Goal: Navigation & Orientation: Find specific page/section

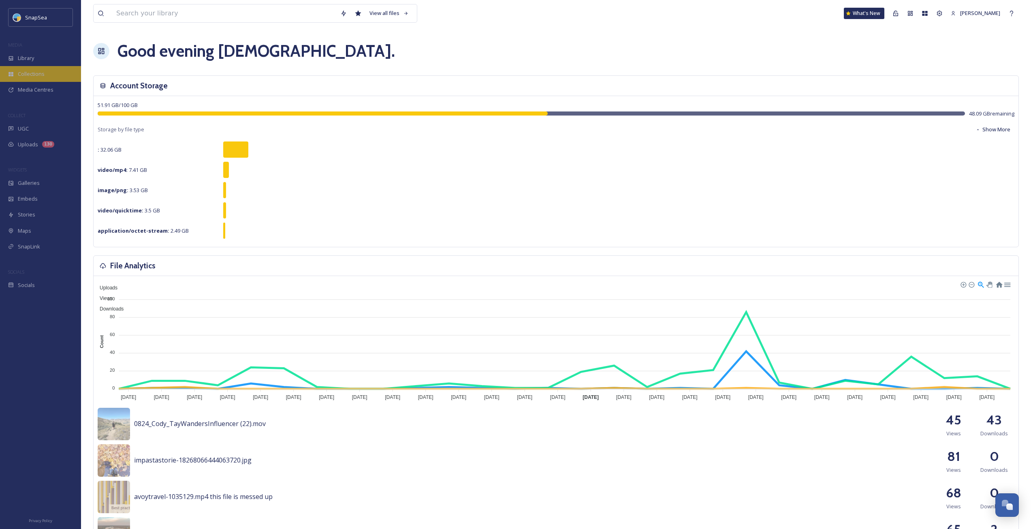
click at [49, 74] on div "Collections" at bounding box center [40, 74] width 81 height 16
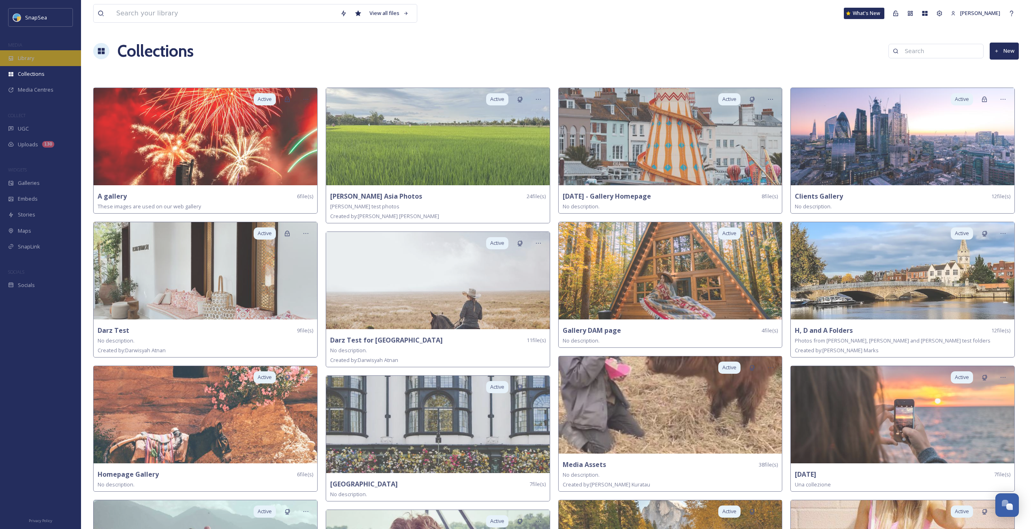
click at [44, 60] on div "Library" at bounding box center [40, 58] width 81 height 16
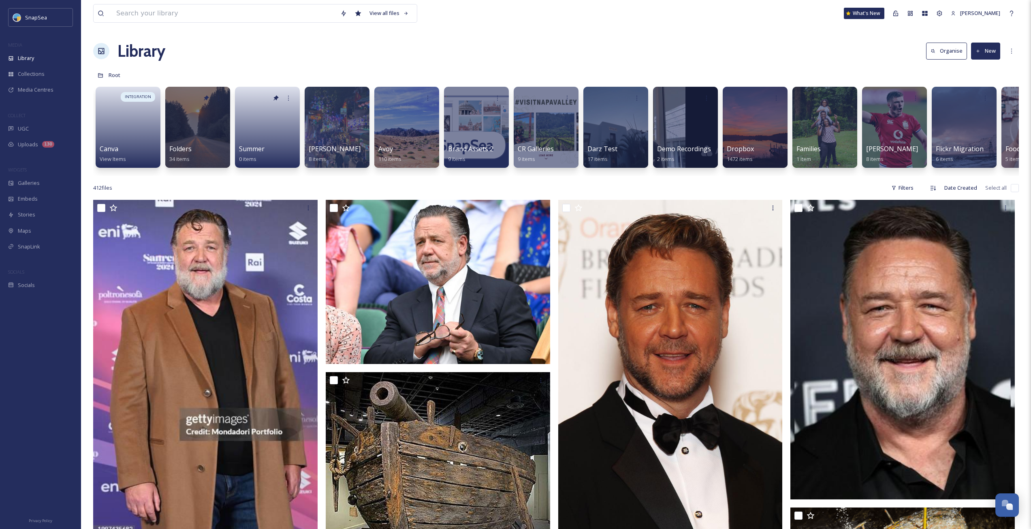
click at [262, 55] on div "Library Organise New" at bounding box center [555, 51] width 925 height 24
click at [326, 148] on span "[PERSON_NAME]" at bounding box center [334, 149] width 53 height 9
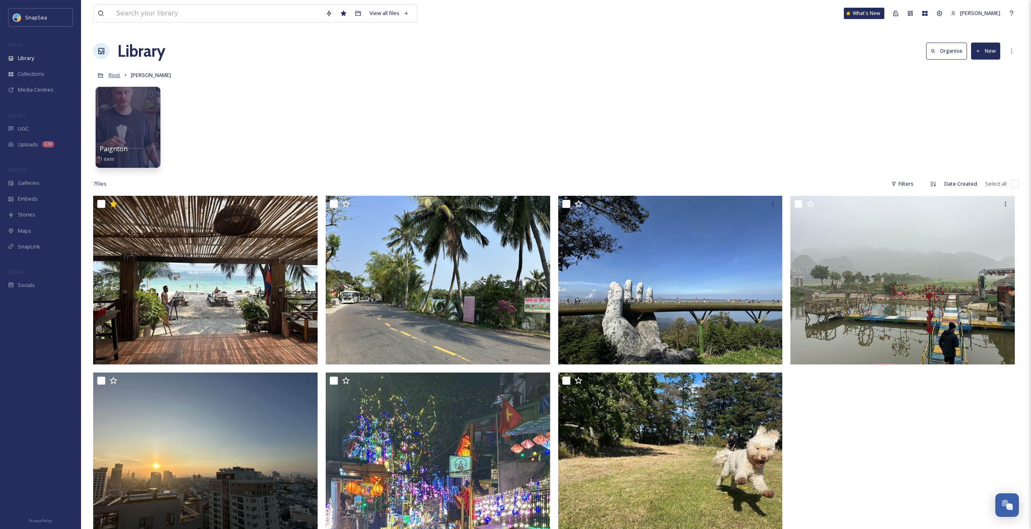
click at [119, 75] on span "Root" at bounding box center [115, 74] width 12 height 7
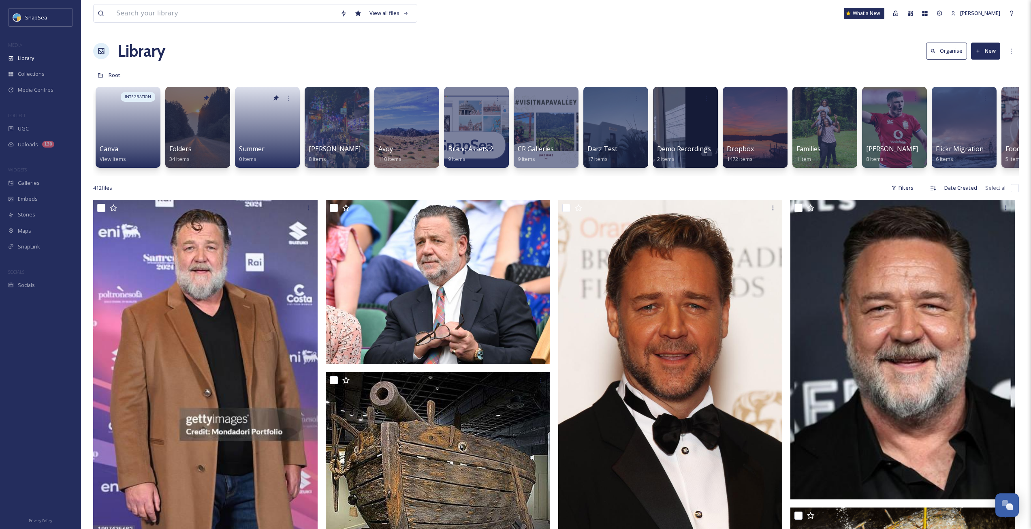
click at [335, 76] on div "Root" at bounding box center [555, 74] width 925 height 15
